Goal: Transaction & Acquisition: Purchase product/service

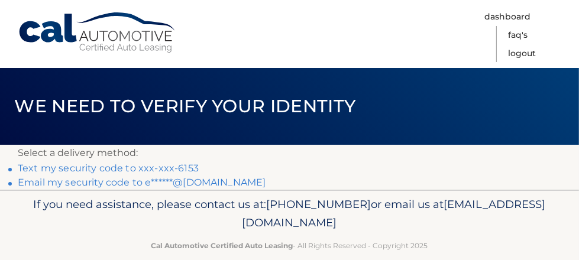
click at [134, 165] on link "Text my security code to xxx-xxx-6153" at bounding box center [108, 168] width 181 height 11
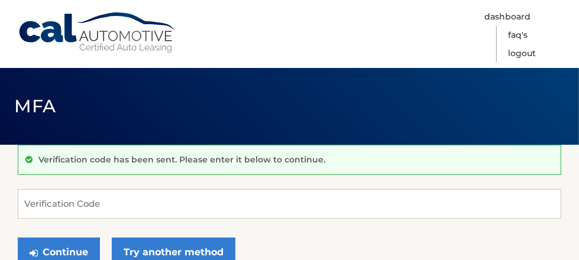
scroll to position [59, 0]
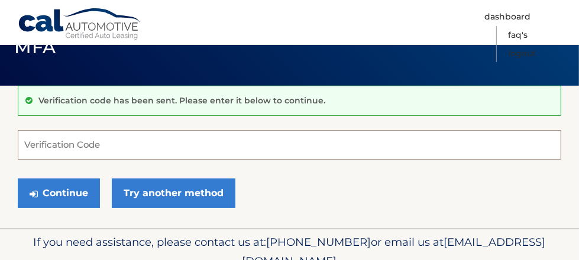
click at [166, 146] on input "Verification Code" at bounding box center [290, 145] width 544 height 30
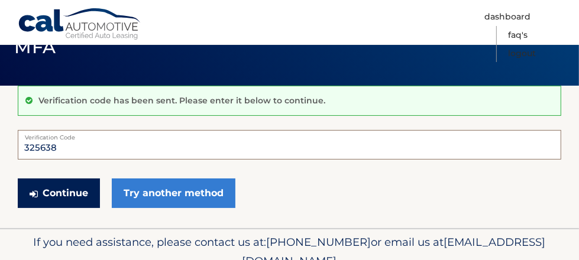
type input "325638"
click at [57, 189] on button "Continue" at bounding box center [59, 194] width 82 height 30
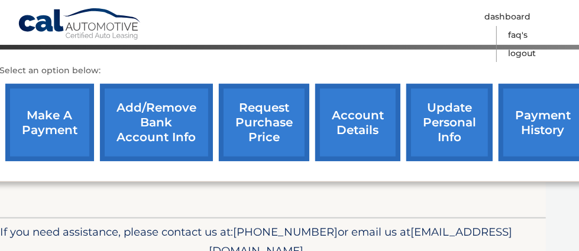
scroll to position [426, 0]
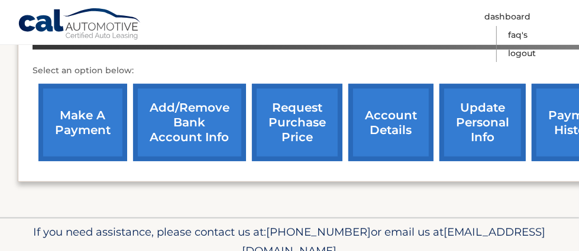
click at [84, 107] on link "make a payment" at bounding box center [82, 123] width 89 height 78
click at [553, 115] on link "payment history" at bounding box center [576, 123] width 89 height 78
click at [87, 109] on link "make a payment" at bounding box center [82, 123] width 89 height 78
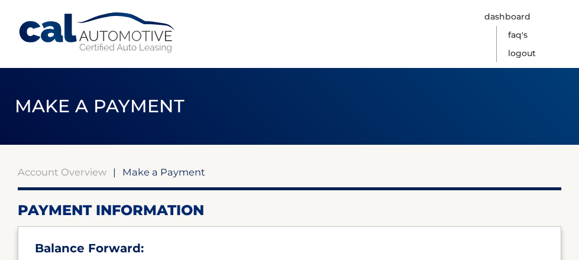
select select "MWEwMzlmOTgtMDliMC00ODMyLWEzYmMtOTFlNGZjYjlkOTE3"
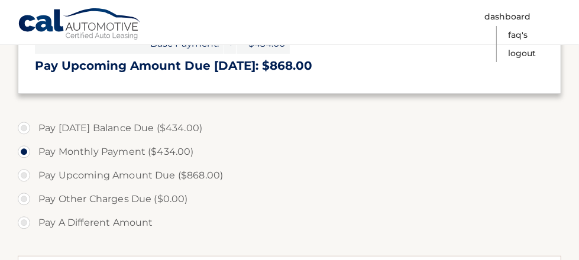
scroll to position [355, 0]
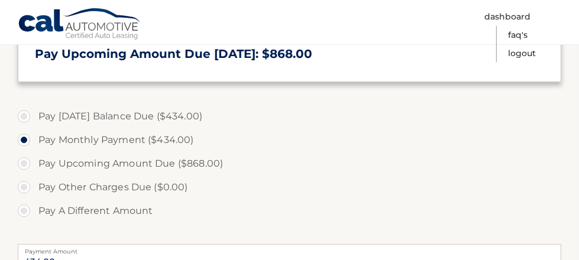
click at [24, 116] on label "Pay [DATE] Balance Due ($434.00)" at bounding box center [290, 117] width 544 height 24
click at [24, 116] on input "Pay [DATE] Balance Due ($434.00)" at bounding box center [28, 114] width 12 height 19
radio input "true"
click at [33, 141] on label "Pay Monthly Payment ($434.00)" at bounding box center [290, 140] width 544 height 24
click at [33, 141] on input "Pay Monthly Payment ($434.00)" at bounding box center [28, 137] width 12 height 19
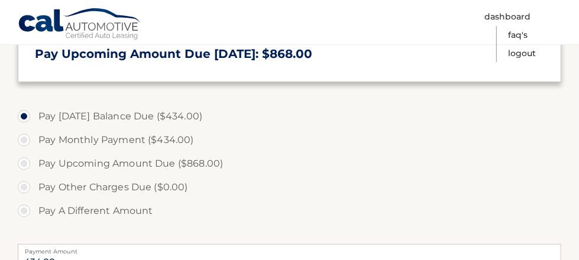
radio input "true"
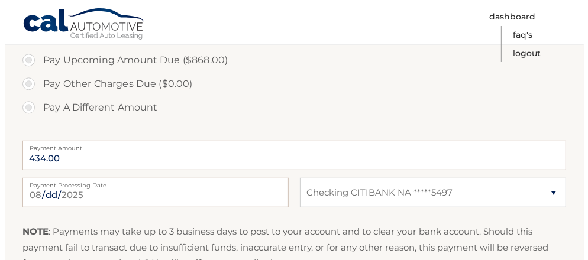
scroll to position [532, 0]
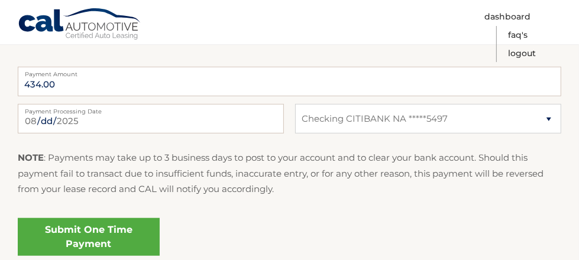
click at [87, 227] on link "Submit One Time Payment" at bounding box center [89, 237] width 142 height 38
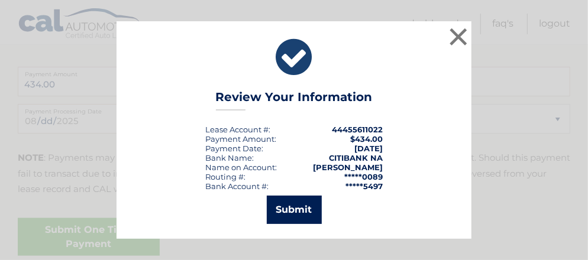
click at [281, 213] on button "Submit" at bounding box center [294, 210] width 55 height 28
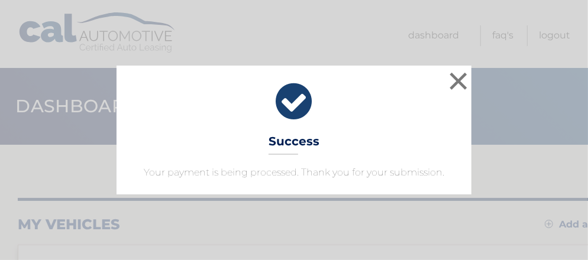
click at [543, 114] on div "× Success Your payment is being processed. Thank you for your submission." at bounding box center [294, 130] width 579 height 129
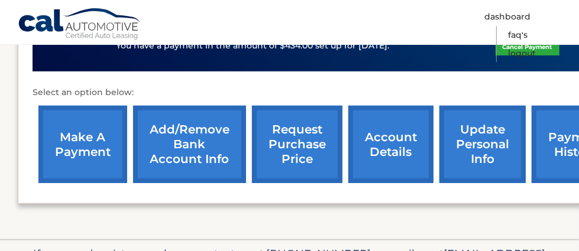
scroll to position [427, 0]
click at [561, 136] on link "payment history" at bounding box center [576, 145] width 89 height 78
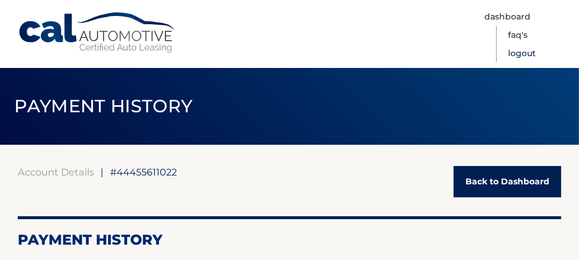
click at [536, 44] on link "Logout" at bounding box center [522, 53] width 28 height 18
